Goal: Task Accomplishment & Management: Complete application form

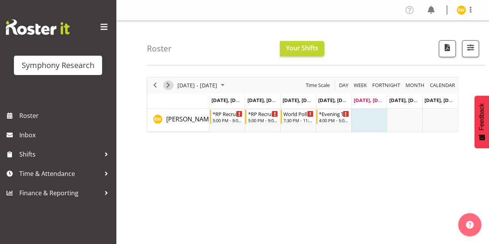
click at [170, 86] on span "Next" at bounding box center [167, 85] width 9 height 10
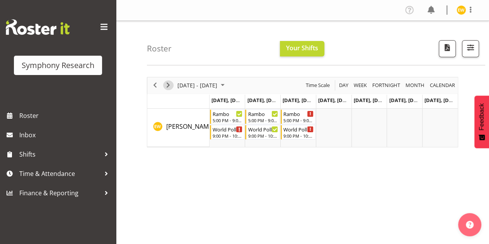
click at [170, 85] on span "Next" at bounding box center [167, 85] width 9 height 10
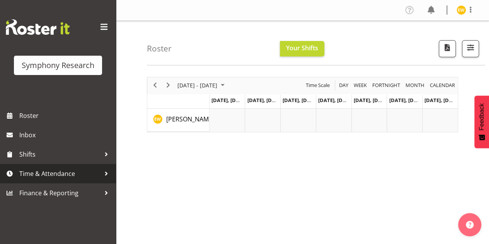
click at [36, 175] on span "Time & Attendance" at bounding box center [59, 174] width 81 height 12
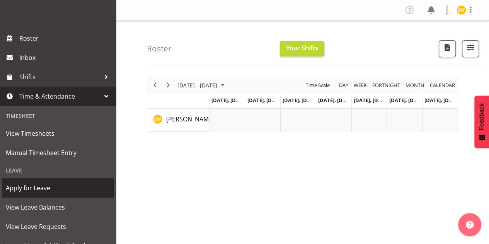
scroll to position [165, 0]
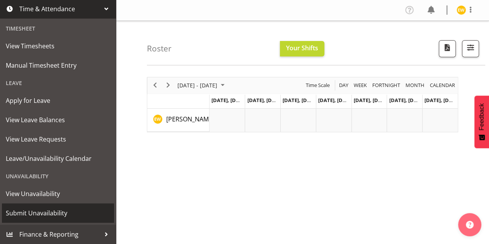
click at [23, 208] on span "Submit Unavailability" at bounding box center [58, 213] width 104 height 12
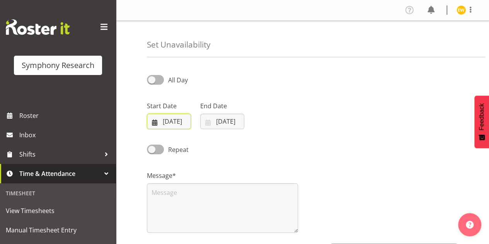
click at [171, 119] on input "03/10/2025" at bounding box center [169, 121] width 44 height 15
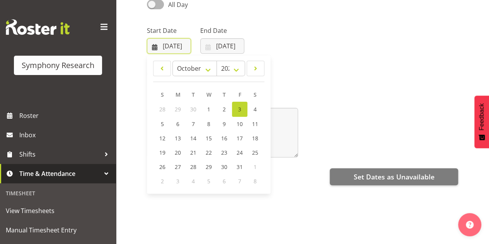
scroll to position [77, 0]
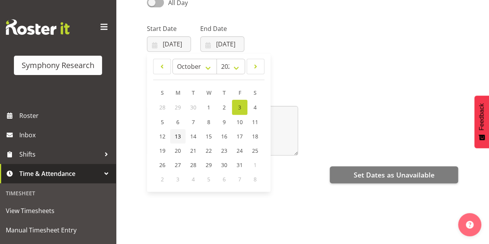
click at [178, 137] on span "13" at bounding box center [178, 135] width 6 height 7
type input "13/10/2025"
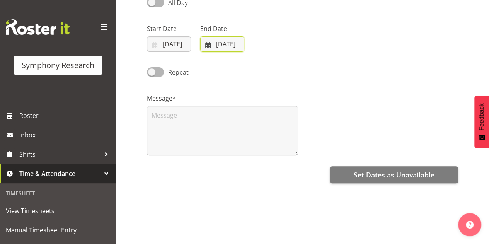
click at [224, 49] on input "03/10/2025" at bounding box center [222, 43] width 44 height 15
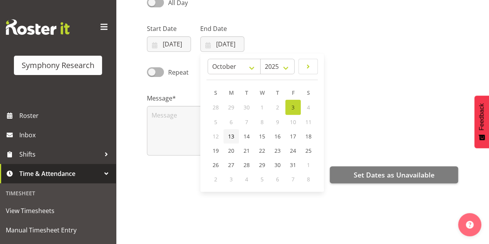
click at [236, 133] on link "13" at bounding box center [230, 136] width 15 height 14
type input "13/10/2025"
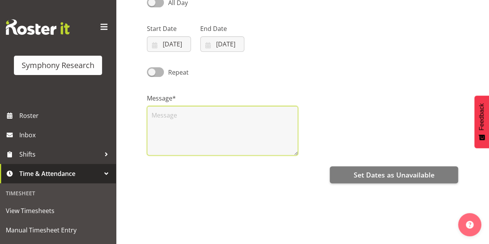
click at [170, 116] on textarea at bounding box center [222, 130] width 151 height 49
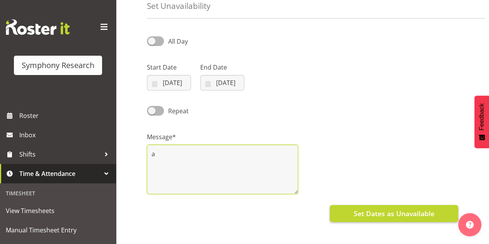
type textarea "a"
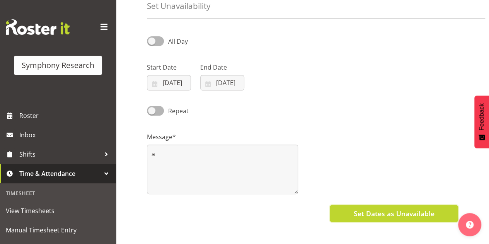
click at [375, 214] on span "Set Dates as Unavailable" at bounding box center [393, 213] width 81 height 10
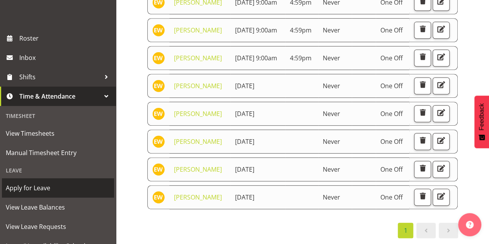
scroll to position [165, 0]
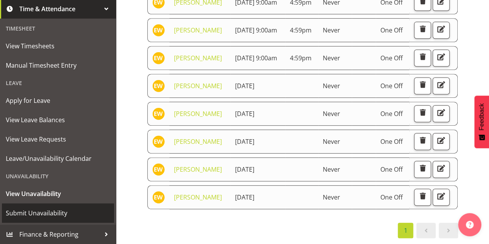
click at [37, 214] on span "Submit Unavailability" at bounding box center [58, 213] width 104 height 12
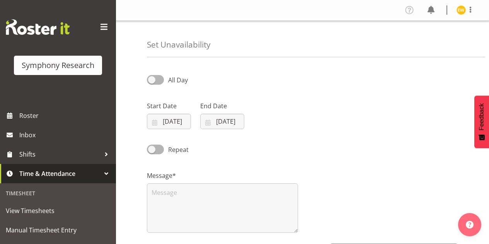
select select "9"
select select "2025"
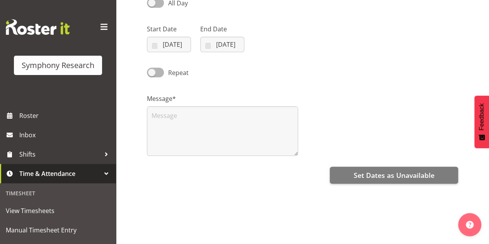
scroll to position [77, 0]
click at [168, 40] on input "03/10/2025" at bounding box center [169, 43] width 44 height 15
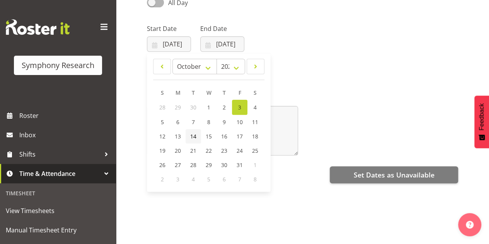
click at [191, 134] on span "14" at bounding box center [193, 135] width 6 height 7
type input "14/10/2025"
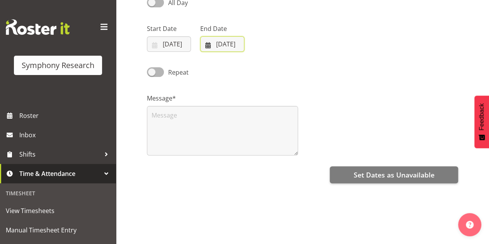
click at [219, 47] on input "[DATE]" at bounding box center [222, 43] width 44 height 15
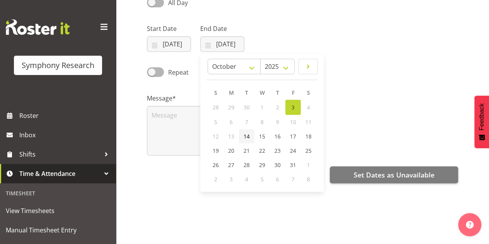
click at [251, 139] on link "14" at bounding box center [246, 136] width 15 height 14
type input "14/10/2025"
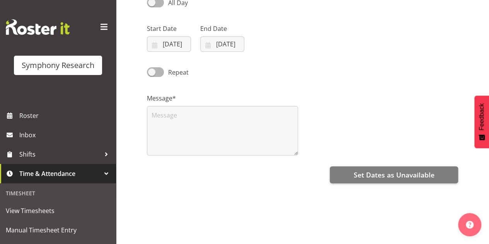
click at [186, 97] on label "Message*" at bounding box center [222, 97] width 151 height 9
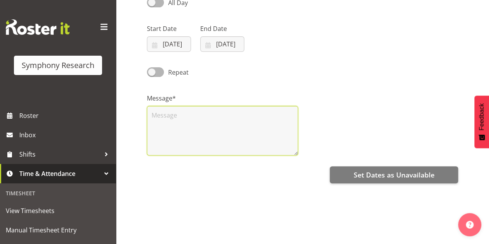
click at [194, 123] on textarea at bounding box center [222, 130] width 151 height 49
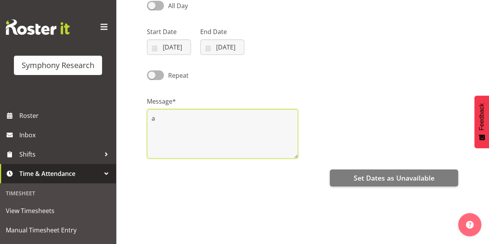
scroll to position [116, 0]
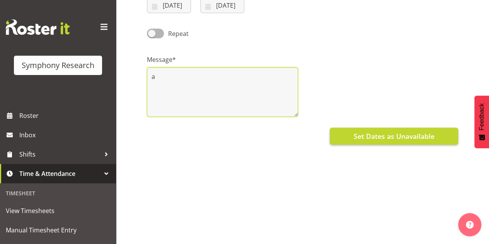
type textarea "a"
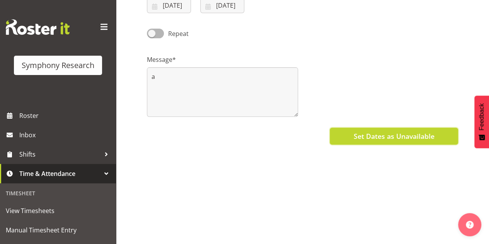
click at [375, 132] on span "Set Dates as Unavailable" at bounding box center [393, 136] width 81 height 10
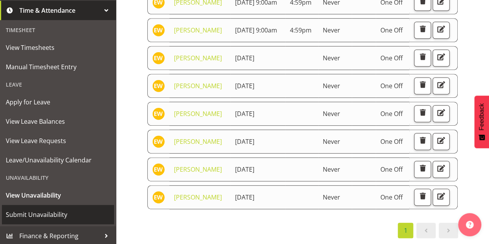
scroll to position [165, 0]
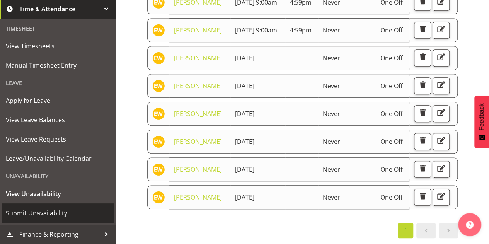
click at [32, 214] on span "Submit Unavailability" at bounding box center [58, 213] width 104 height 12
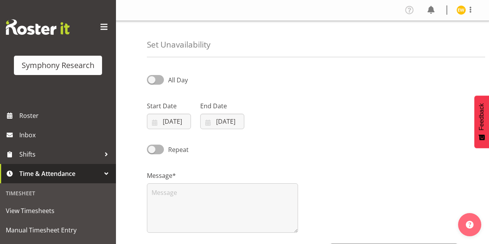
select select "9"
select select "2025"
click at [165, 118] on input "03/10/2025" at bounding box center [169, 121] width 44 height 15
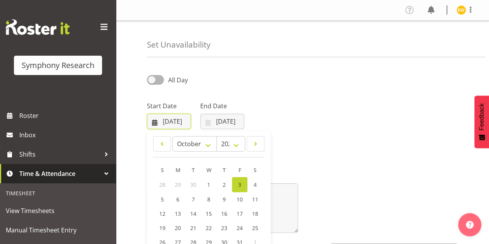
scroll to position [39, 0]
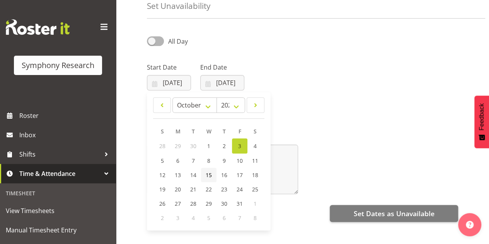
click at [209, 177] on span "15" at bounding box center [208, 174] width 6 height 7
type input "15/10/2025"
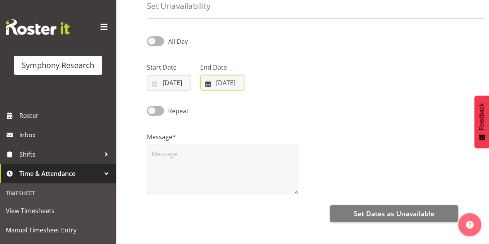
click at [218, 89] on input "03/10/2025" at bounding box center [222, 82] width 44 height 15
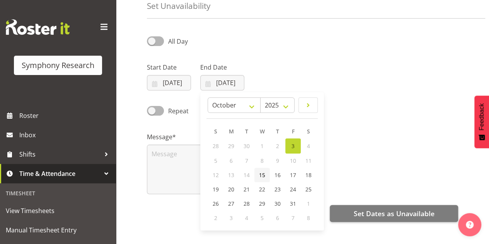
drag, startPoint x: 266, startPoint y: 177, endPoint x: 251, endPoint y: 168, distance: 17.0
click at [266, 177] on link "15" at bounding box center [261, 175] width 15 height 14
type input "15/10/2025"
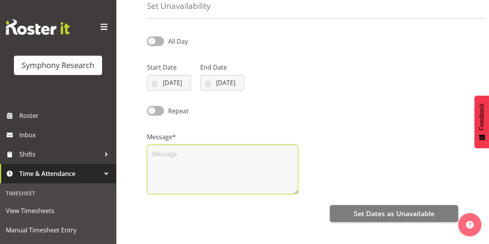
click at [177, 172] on textarea at bounding box center [222, 168] width 151 height 49
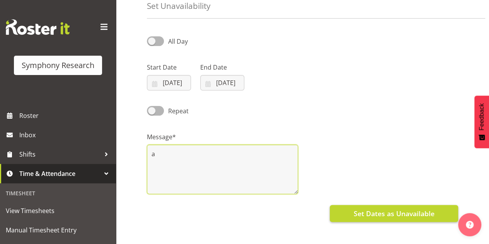
type textarea "a"
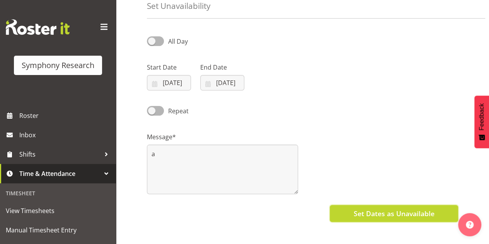
click at [374, 216] on span "Set Dates as Unavailable" at bounding box center [393, 213] width 81 height 10
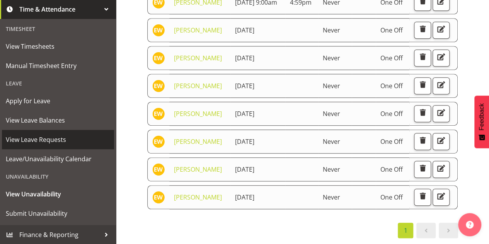
scroll to position [165, 0]
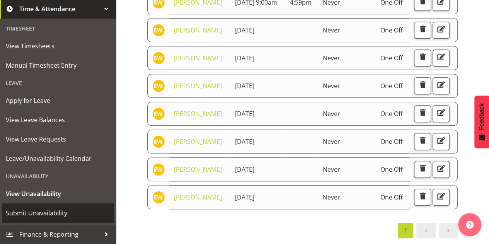
click at [28, 216] on span "Submit Unavailability" at bounding box center [58, 213] width 104 height 12
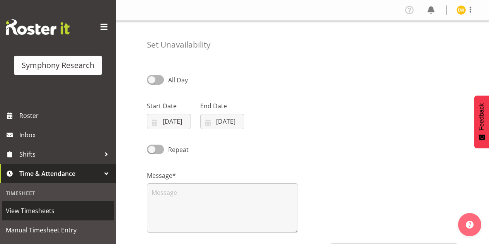
select select "9"
select select "2025"
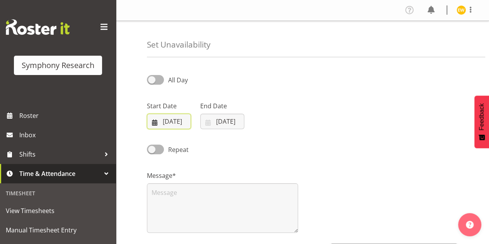
click at [169, 123] on input "[DATE]" at bounding box center [169, 121] width 44 height 15
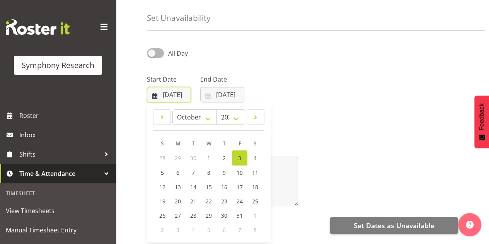
scroll to position [39, 0]
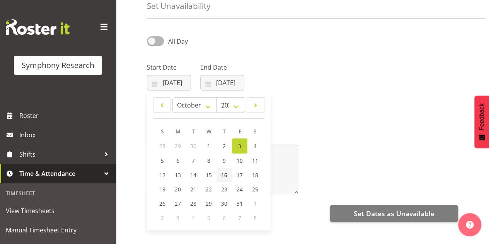
click at [222, 174] on span "16" at bounding box center [224, 174] width 6 height 7
type input "16/10/2025"
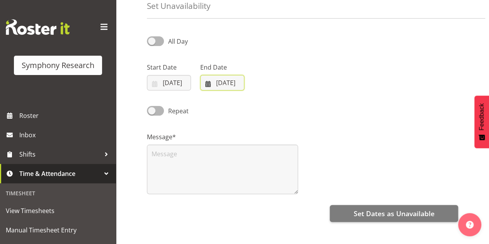
click at [214, 80] on input "03/10/2025" at bounding box center [222, 82] width 44 height 15
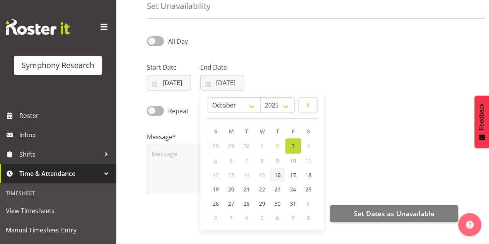
click at [277, 177] on span "16" at bounding box center [277, 174] width 6 height 7
type input "16/10/2025"
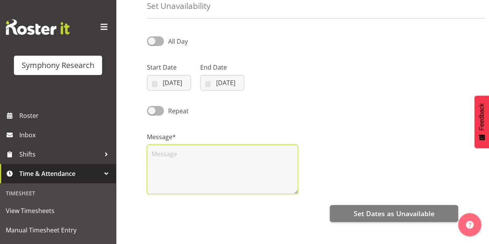
click at [173, 169] on textarea at bounding box center [222, 168] width 151 height 49
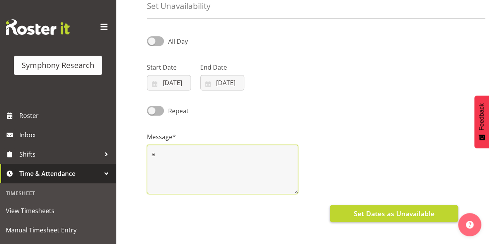
type textarea "a"
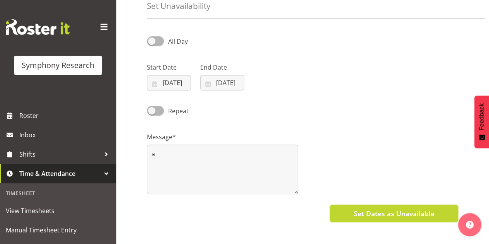
click at [397, 216] on span "Set Dates as Unavailable" at bounding box center [393, 213] width 81 height 10
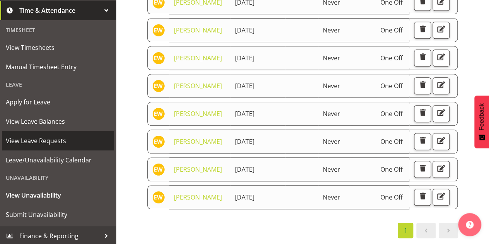
scroll to position [165, 0]
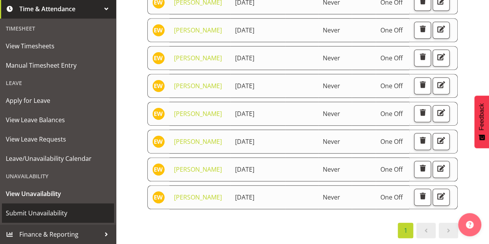
click at [55, 211] on span "Submit Unavailability" at bounding box center [58, 213] width 104 height 12
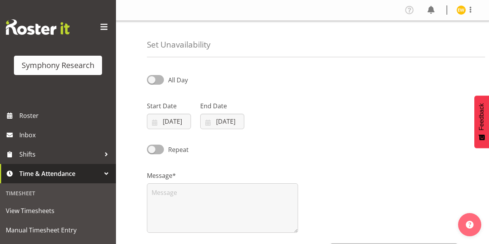
select select "9"
select select "2025"
click at [175, 125] on input "[DATE]" at bounding box center [169, 121] width 44 height 15
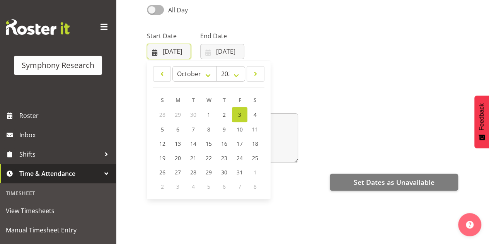
scroll to position [77, 0]
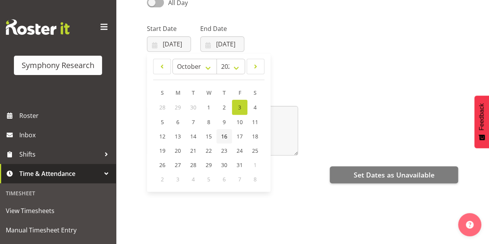
click at [221, 137] on span "16" at bounding box center [224, 135] width 6 height 7
type input "[DATE]"
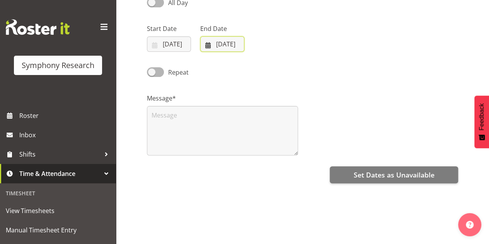
drag, startPoint x: 226, startPoint y: 42, endPoint x: 245, endPoint y: 58, distance: 24.7
click at [226, 42] on input "03/10/2025" at bounding box center [222, 43] width 44 height 15
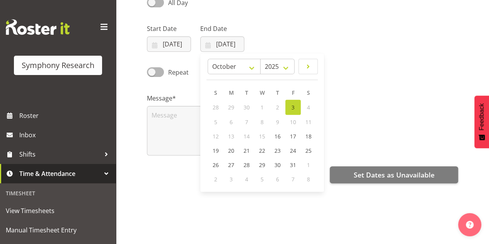
click at [216, 137] on span "12" at bounding box center [215, 135] width 6 height 7
click at [277, 135] on span "16" at bounding box center [277, 135] width 6 height 7
type input "16/10/2025"
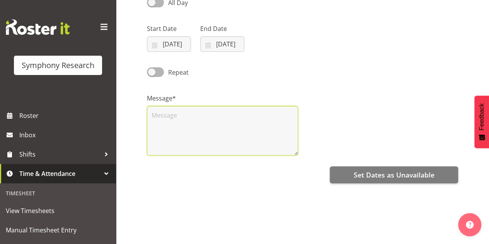
click at [163, 122] on textarea at bounding box center [222, 130] width 151 height 49
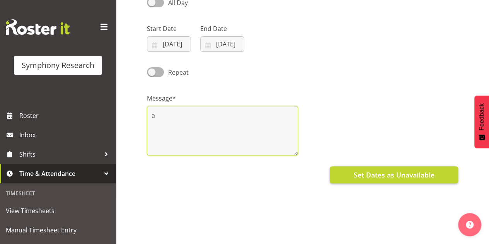
type textarea "a"
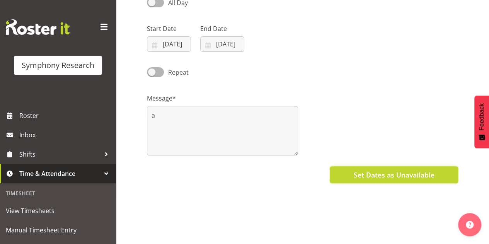
click at [408, 179] on span "Set Dates as Unavailable" at bounding box center [393, 175] width 81 height 10
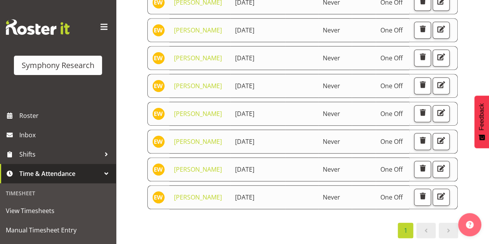
scroll to position [570, 0]
click at [263, 227] on div "1" at bounding box center [302, 229] width 311 height 15
click at [426, 191] on span "button" at bounding box center [422, 196] width 10 height 10
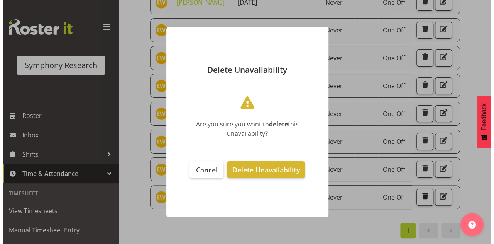
scroll to position [307, 0]
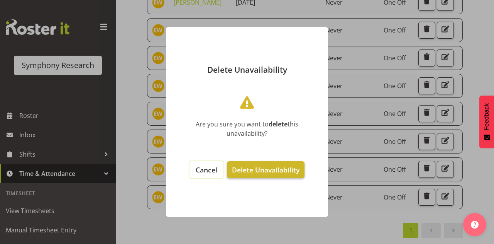
drag, startPoint x: 214, startPoint y: 168, endPoint x: 291, endPoint y: 175, distance: 77.6
click at [216, 167] on span "Cancel" at bounding box center [207, 169] width 22 height 9
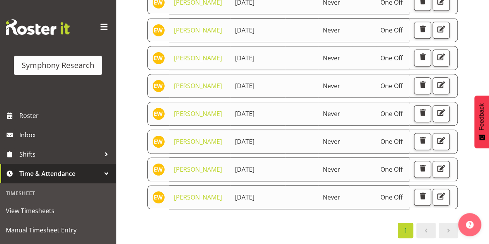
scroll to position [570, 0]
click at [436, 191] on span "button" at bounding box center [441, 196] width 10 height 10
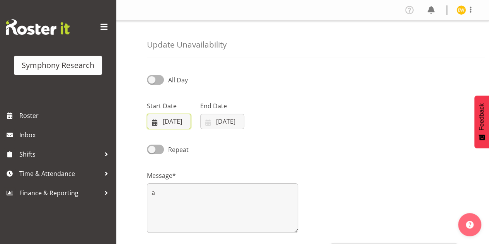
click at [165, 124] on input "16/10/2025" at bounding box center [169, 121] width 44 height 15
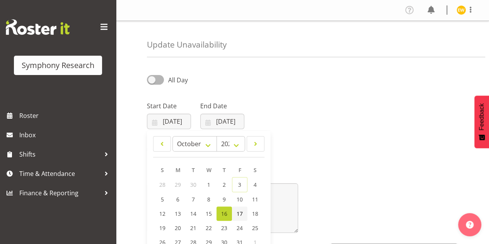
click at [235, 214] on link "17" at bounding box center [239, 213] width 15 height 14
type input "17/10/2025"
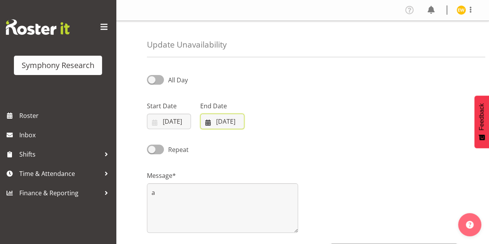
click at [222, 122] on input "16/10/2025" at bounding box center [222, 121] width 44 height 15
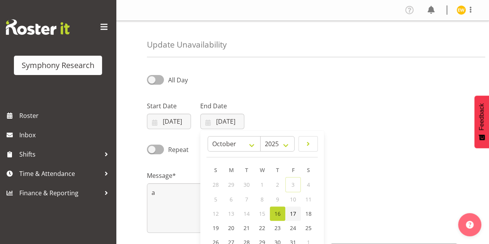
click at [293, 212] on span "17" at bounding box center [293, 213] width 6 height 7
type input "17/10/2025"
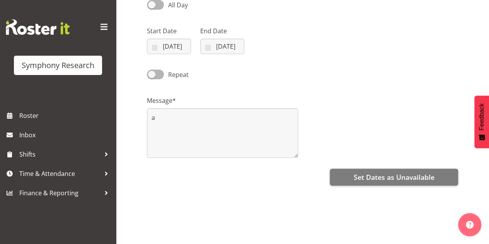
scroll to position [134, 0]
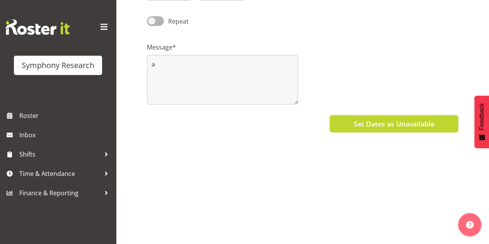
click at [395, 119] on span "Set Dates as Unavailable" at bounding box center [393, 124] width 81 height 10
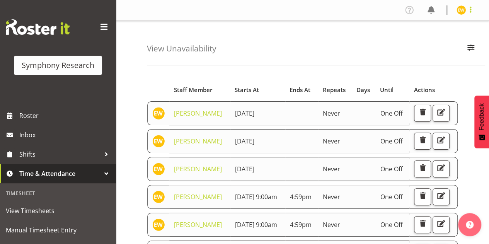
click at [471, 9] on span at bounding box center [469, 9] width 9 height 9
click at [410, 9] on span at bounding box center [409, 10] width 12 height 12
click at [100, 28] on span at bounding box center [104, 27] width 12 height 12
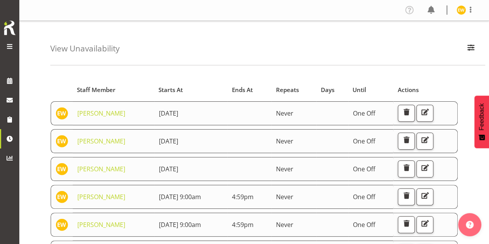
click at [11, 46] on span at bounding box center [9, 46] width 9 height 9
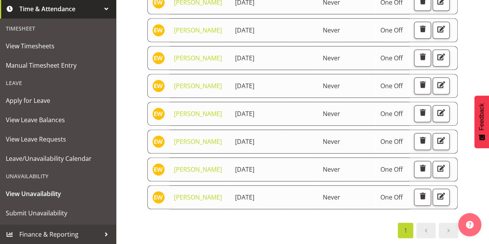
scroll to position [570, 0]
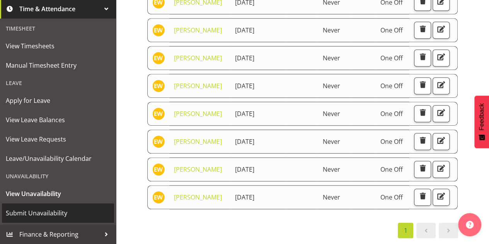
click at [24, 216] on span "Submit Unavailability" at bounding box center [58, 213] width 104 height 12
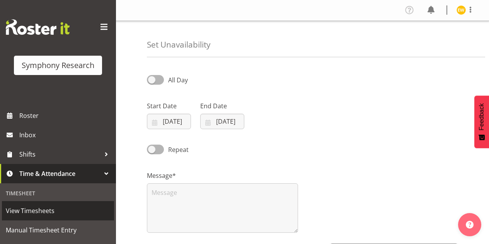
select select "9"
select select "2025"
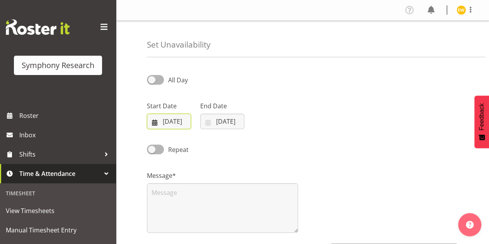
click at [177, 125] on input "[DATE]" at bounding box center [169, 121] width 44 height 15
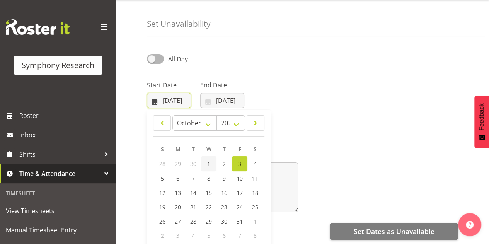
scroll to position [39, 0]
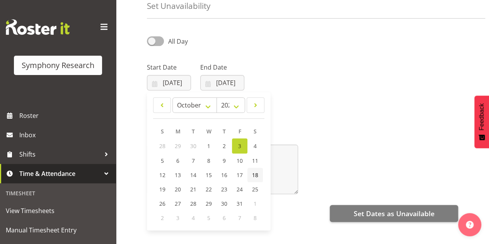
click at [258, 172] on link "18" at bounding box center [254, 175] width 15 height 14
type input "18/10/2025"
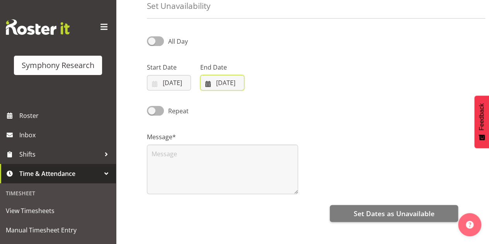
click at [221, 82] on input "[DATE]" at bounding box center [222, 82] width 44 height 15
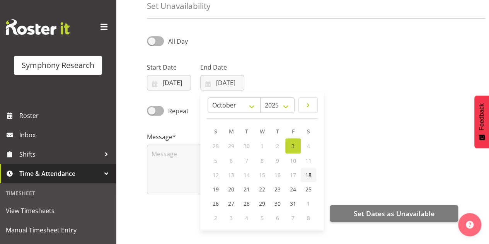
click at [312, 174] on link "18" at bounding box center [307, 175] width 15 height 14
type input "18/10/2025"
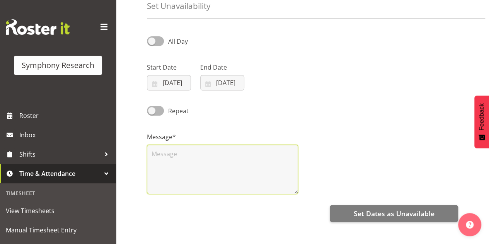
drag, startPoint x: 178, startPoint y: 173, endPoint x: 192, endPoint y: 164, distance: 16.8
click at [181, 171] on textarea at bounding box center [222, 168] width 151 height 49
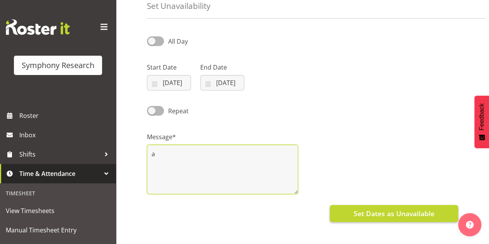
type textarea "a"
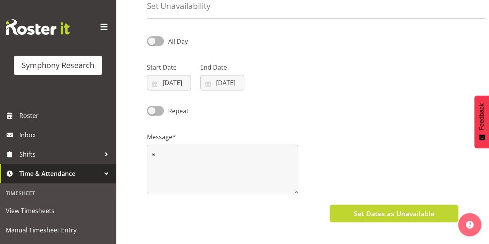
click at [406, 213] on span "Set Dates as Unavailable" at bounding box center [393, 213] width 81 height 10
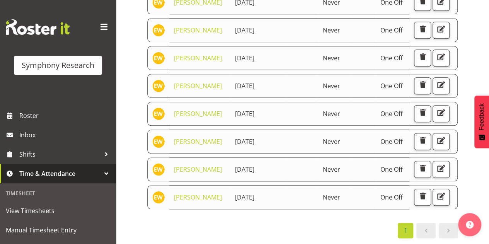
scroll to position [615, 0]
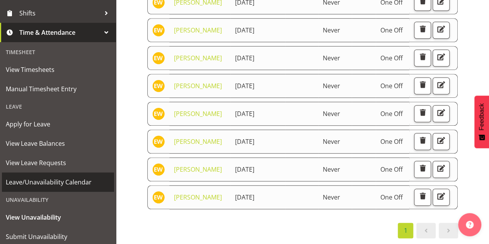
scroll to position [165, 0]
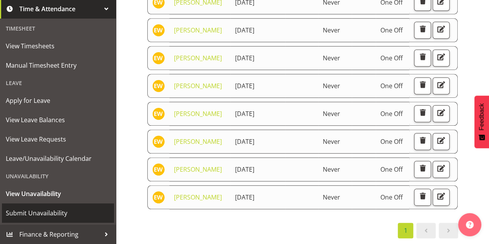
click at [54, 215] on span "Submit Unavailability" at bounding box center [58, 213] width 104 height 12
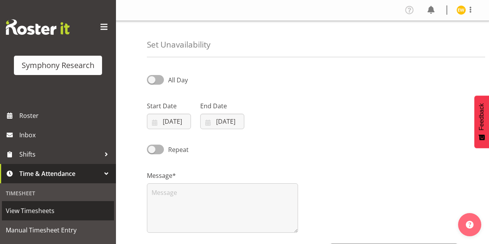
select select "9"
select select "2025"
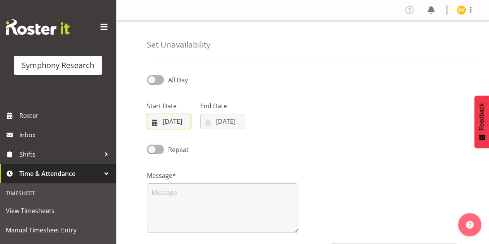
click at [169, 123] on input "[DATE]" at bounding box center [169, 121] width 44 height 15
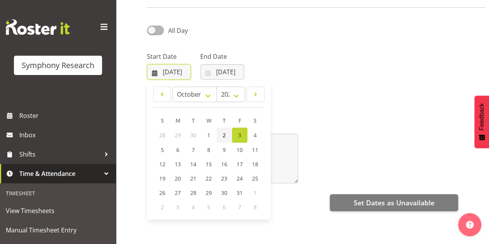
scroll to position [77, 0]
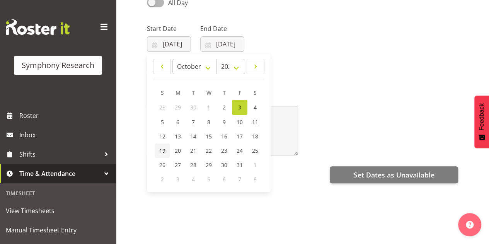
click at [160, 150] on span "19" at bounding box center [162, 150] width 6 height 7
type input "[DATE]"
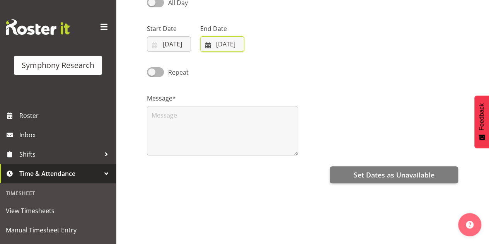
drag, startPoint x: 223, startPoint y: 46, endPoint x: 206, endPoint y: 77, distance: 35.1
click at [223, 46] on input "[DATE]" at bounding box center [222, 43] width 44 height 15
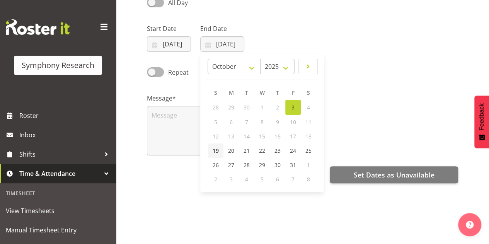
click at [221, 153] on link "19" at bounding box center [215, 150] width 15 height 14
type input "[DATE]"
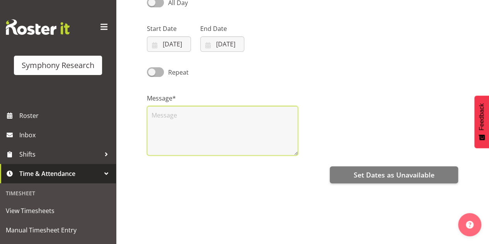
click at [171, 128] on textarea at bounding box center [222, 130] width 151 height 49
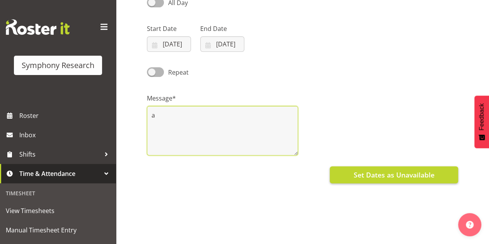
type textarea "a"
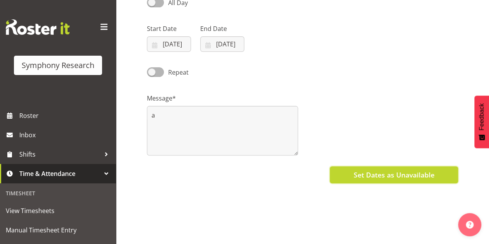
click at [392, 176] on span "Set Dates as Unavailable" at bounding box center [393, 175] width 81 height 10
